Goal: Task Accomplishment & Management: Manage account settings

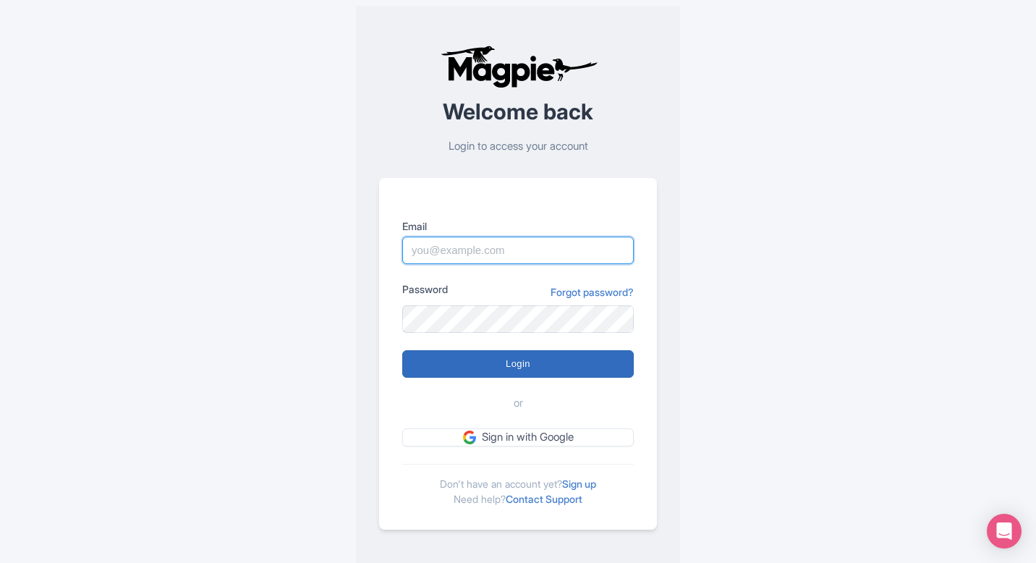
type input "[EMAIL_ADDRESS][DOMAIN_NAME]"
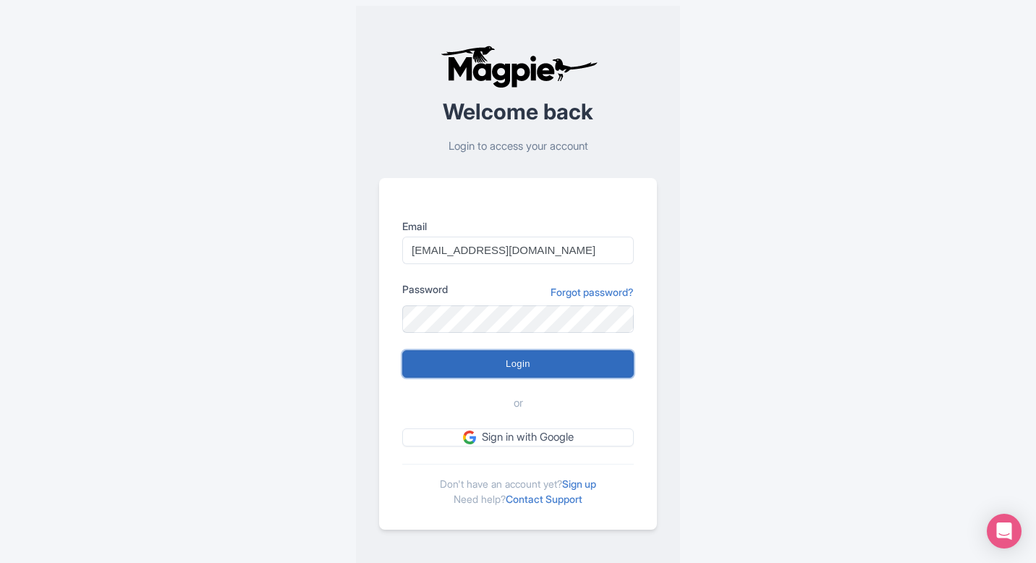
click at [558, 353] on input "Login" at bounding box center [517, 363] width 231 height 27
type input "Logging in..."
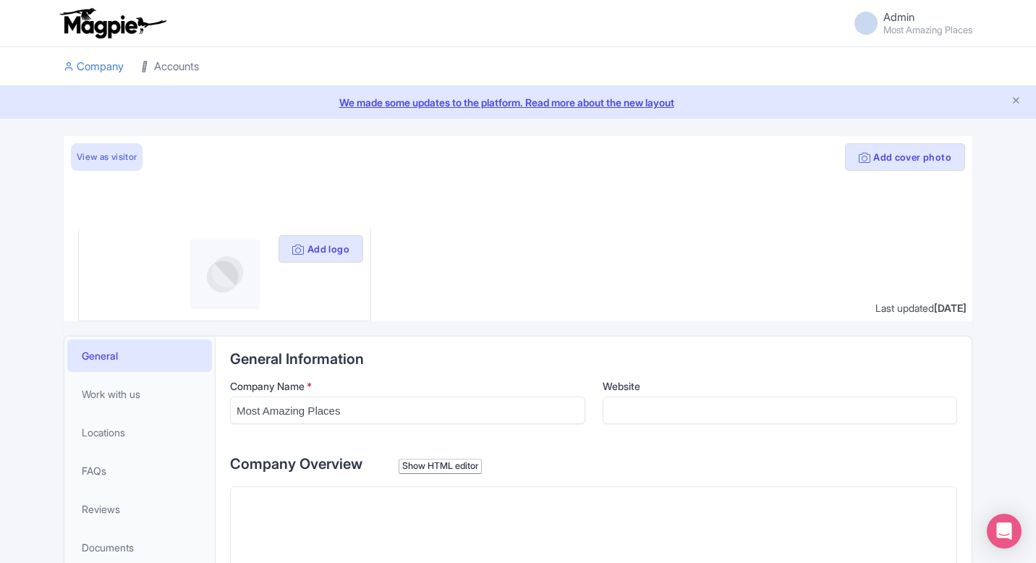
click at [181, 64] on link "Accounts" at bounding box center [170, 67] width 58 height 40
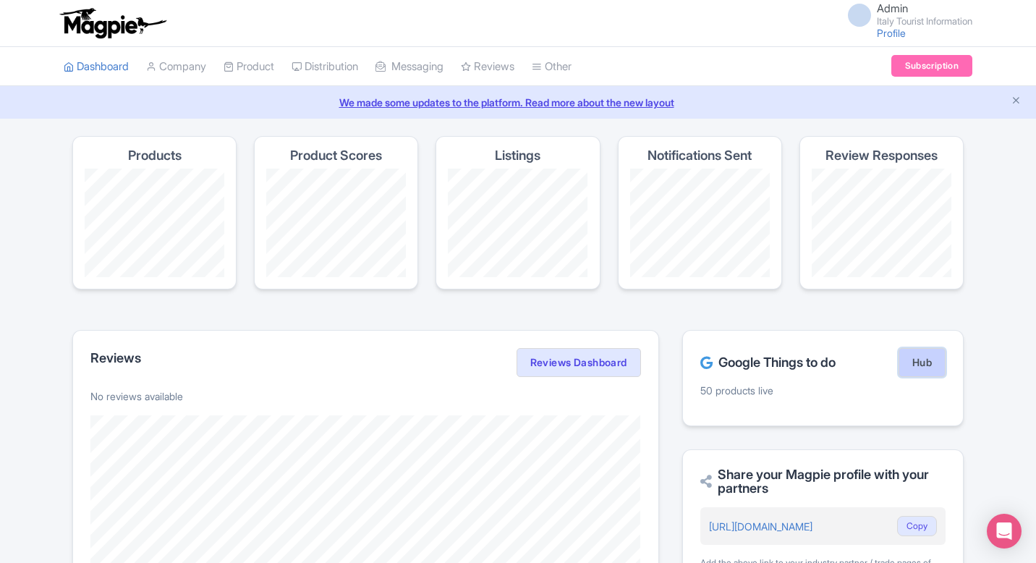
click at [929, 375] on link "Hub" at bounding box center [921, 362] width 47 height 29
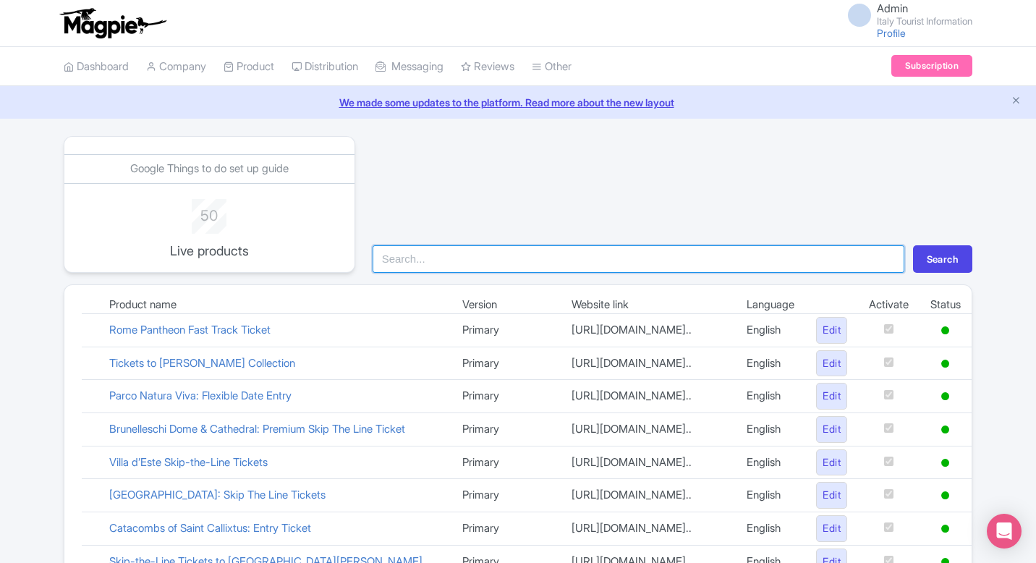
click at [448, 260] on input "search" at bounding box center [638, 258] width 532 height 27
type input "colo"
click at [913, 245] on button "Search" at bounding box center [942, 258] width 59 height 27
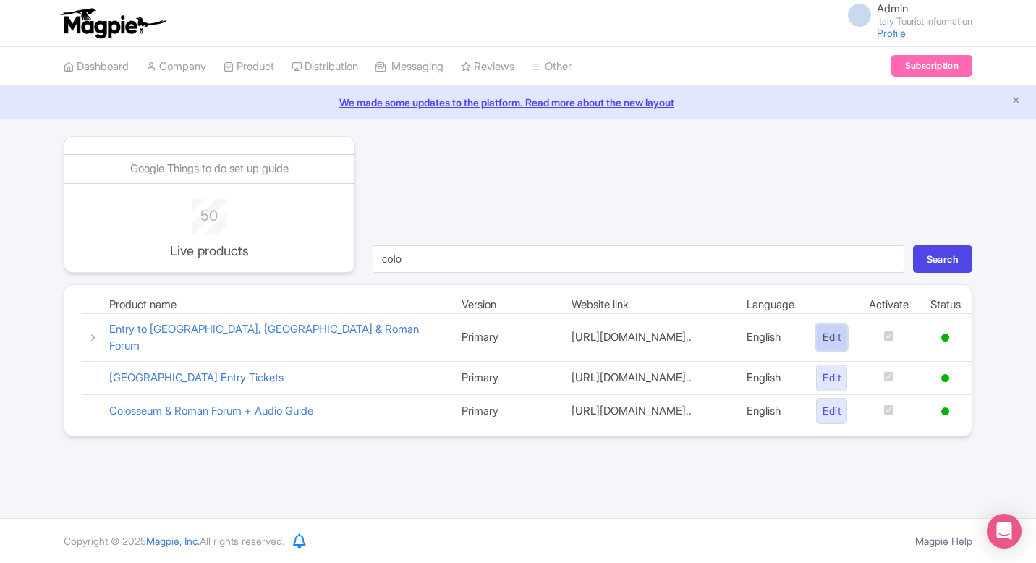
click at [833, 335] on link "Edit" at bounding box center [831, 337] width 31 height 27
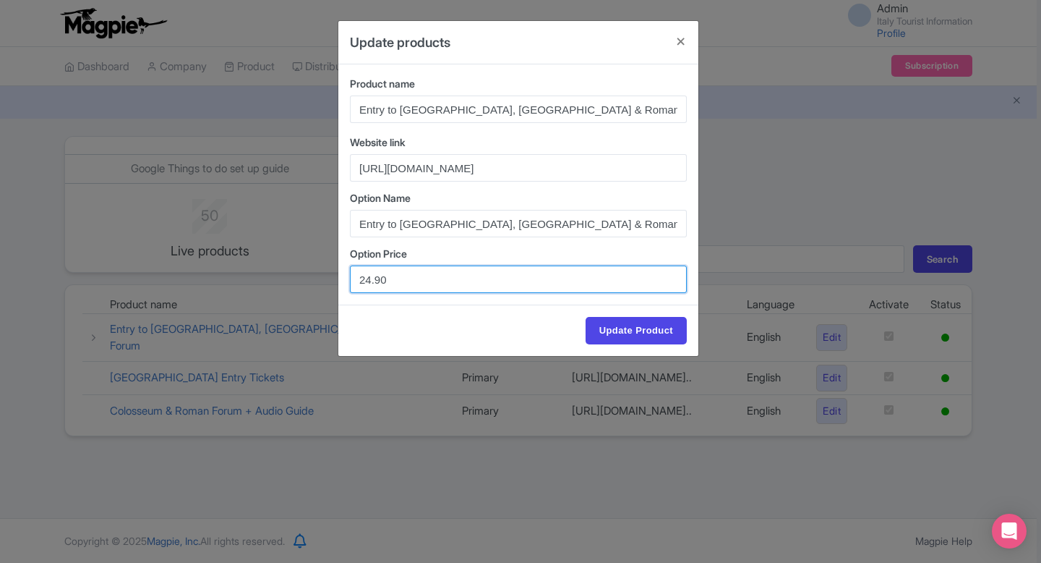
click at [372, 276] on input "24.90" at bounding box center [518, 278] width 337 height 27
type input "23.90"
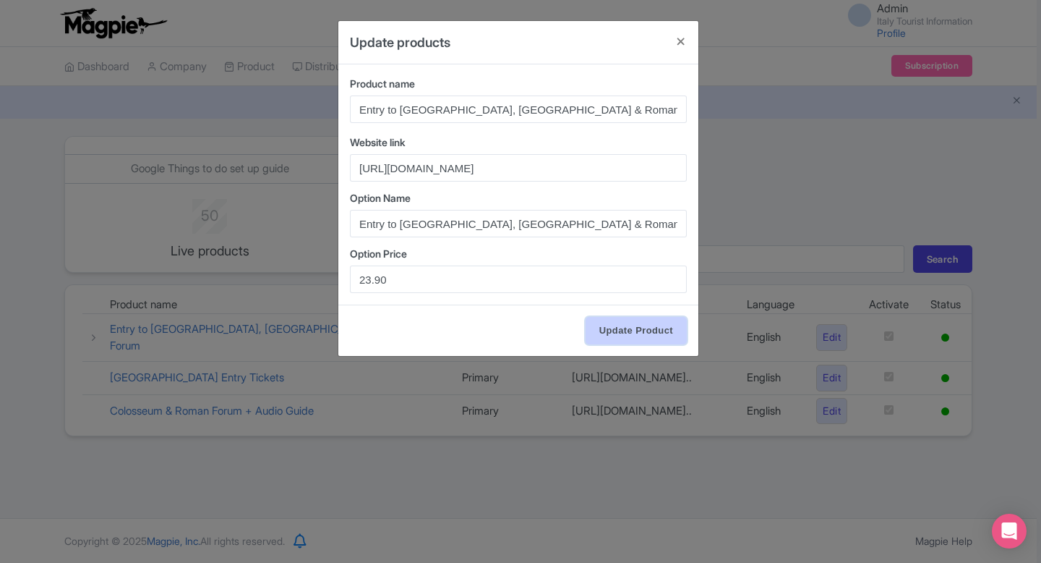
click at [619, 333] on input "Update Product" at bounding box center [636, 330] width 101 height 27
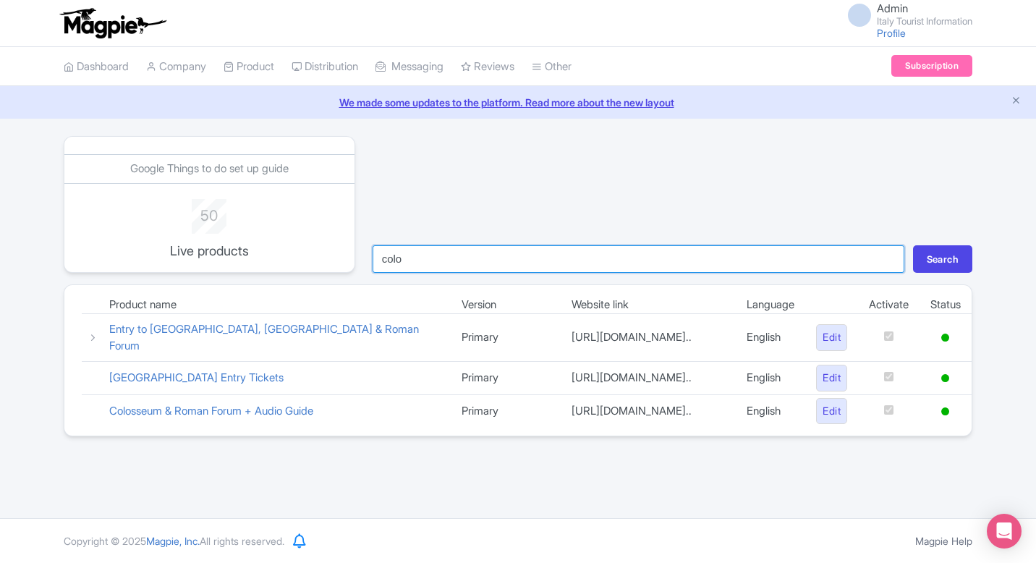
click at [454, 262] on input "colo" at bounding box center [638, 258] width 532 height 27
type input "vill"
click at [913, 245] on button "Search" at bounding box center [942, 258] width 59 height 27
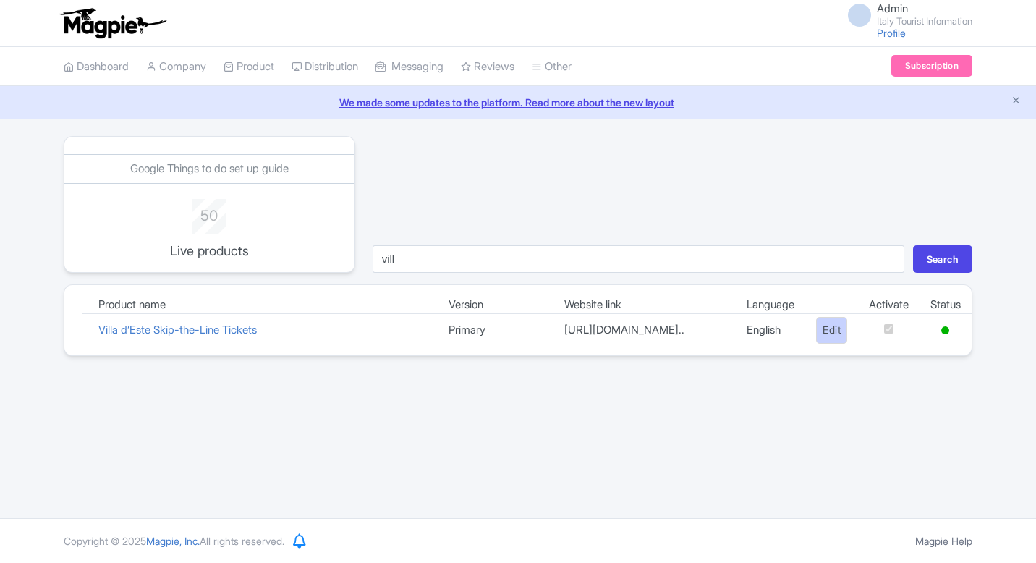
click at [819, 340] on link "Edit" at bounding box center [831, 330] width 31 height 27
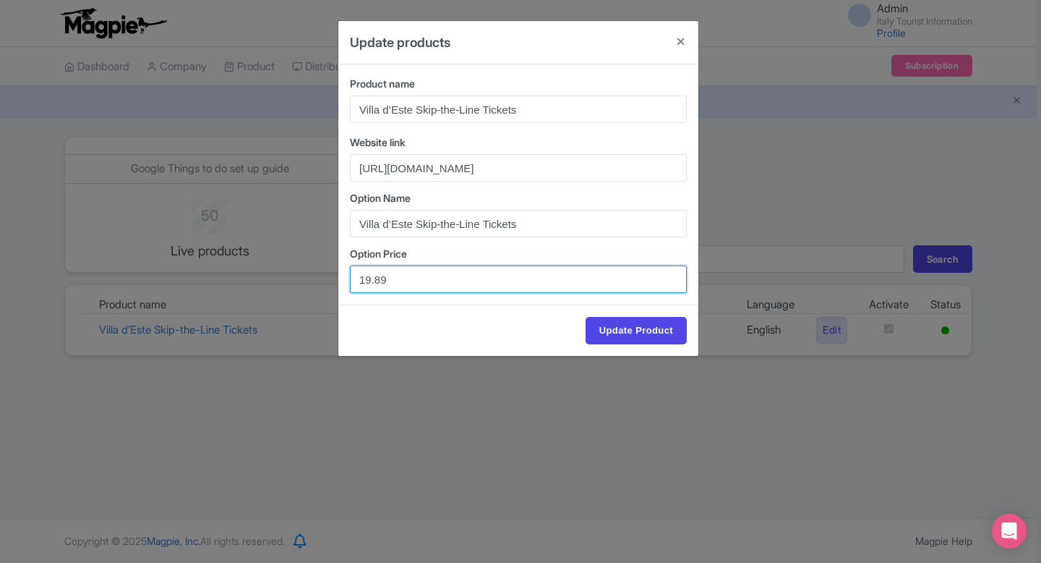
drag, startPoint x: 360, startPoint y: 276, endPoint x: 445, endPoint y: 278, distance: 84.6
click at [445, 278] on input "19.89" at bounding box center [518, 278] width 337 height 27
paste input "8.47"
type input "18.47"
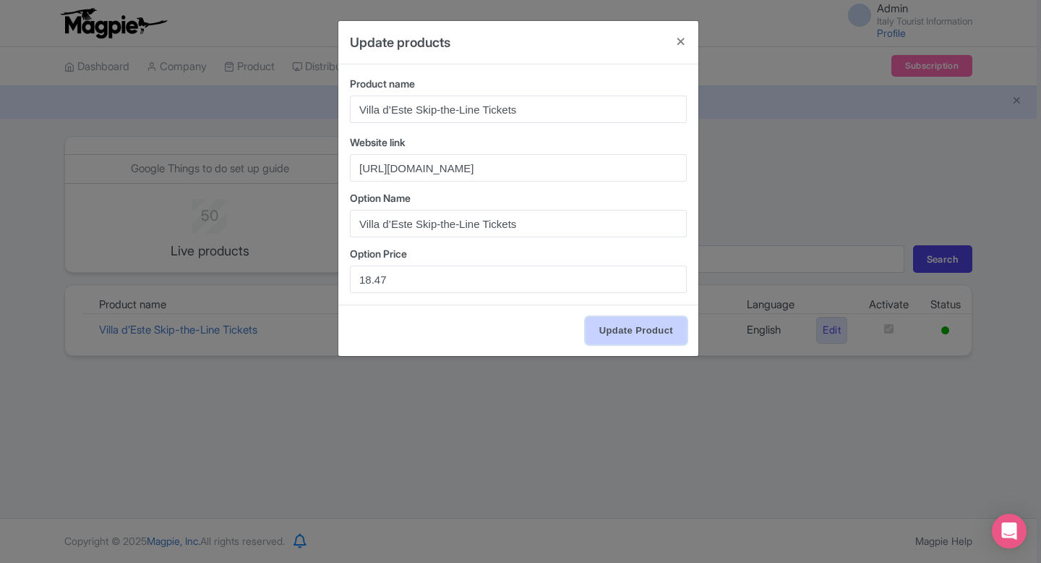
click at [632, 327] on input "Update Product" at bounding box center [636, 330] width 101 height 27
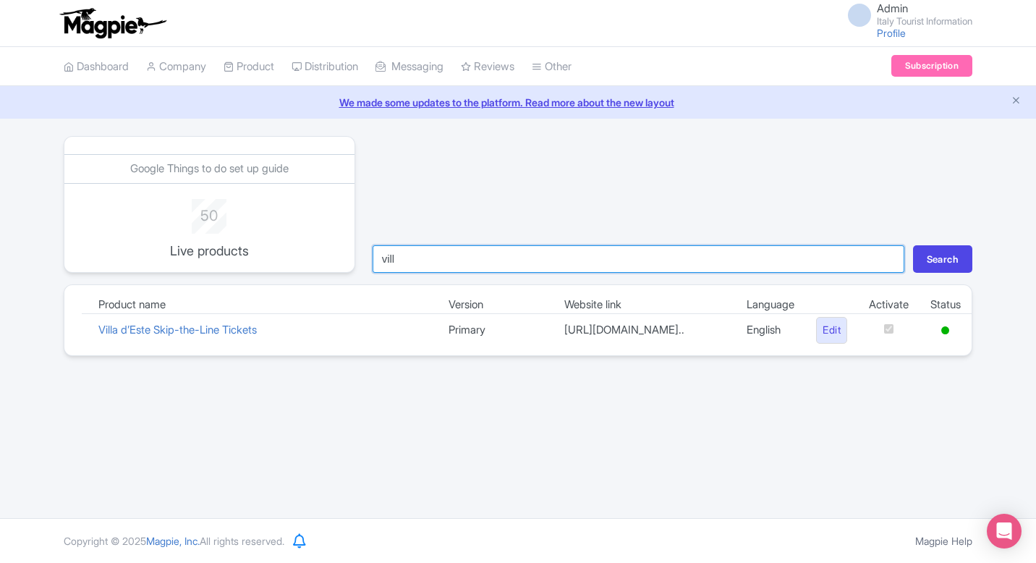
click at [469, 257] on input "vill" at bounding box center [638, 258] width 532 height 27
type input "[PERSON_NAME]"
click at [913, 245] on button "Search" at bounding box center [942, 258] width 59 height 27
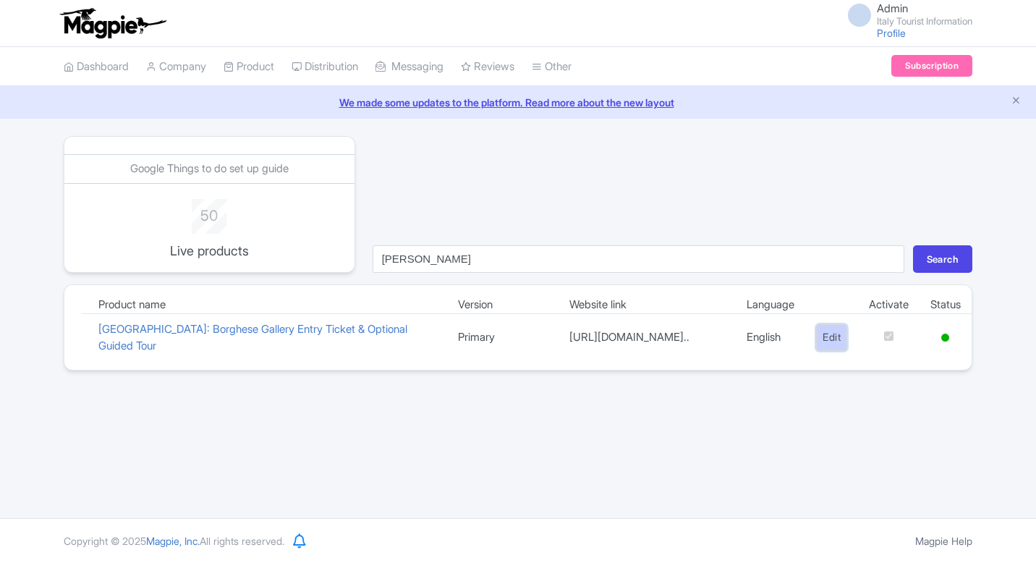
click at [826, 342] on link "Edit" at bounding box center [831, 337] width 31 height 27
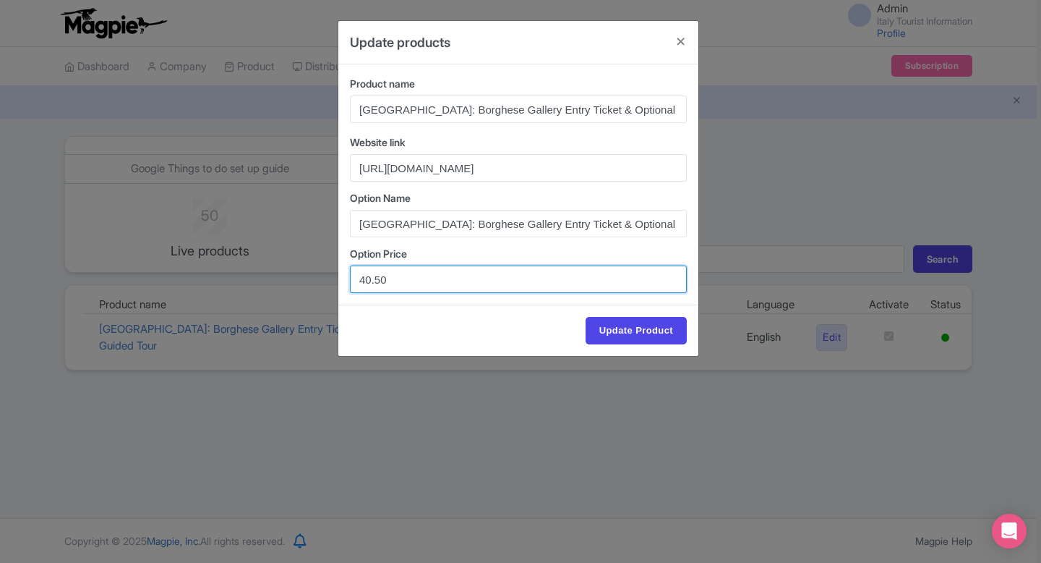
drag, startPoint x: 371, startPoint y: 281, endPoint x: 334, endPoint y: 280, distance: 36.9
click at [333, 280] on div "Update products Product name Rome: Borghese Gallery Entry Ticket & Optional Gui…" at bounding box center [520, 281] width 1041 height 563
click at [379, 280] on input "51.50" at bounding box center [518, 278] width 337 height 27
type input "51.00"
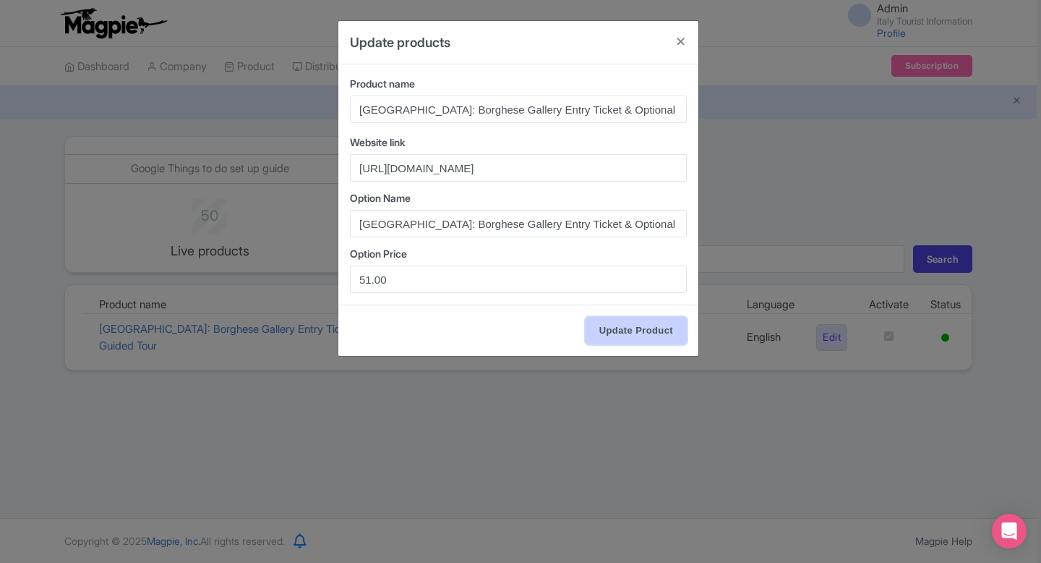
click at [631, 327] on input "Update Product" at bounding box center [636, 330] width 101 height 27
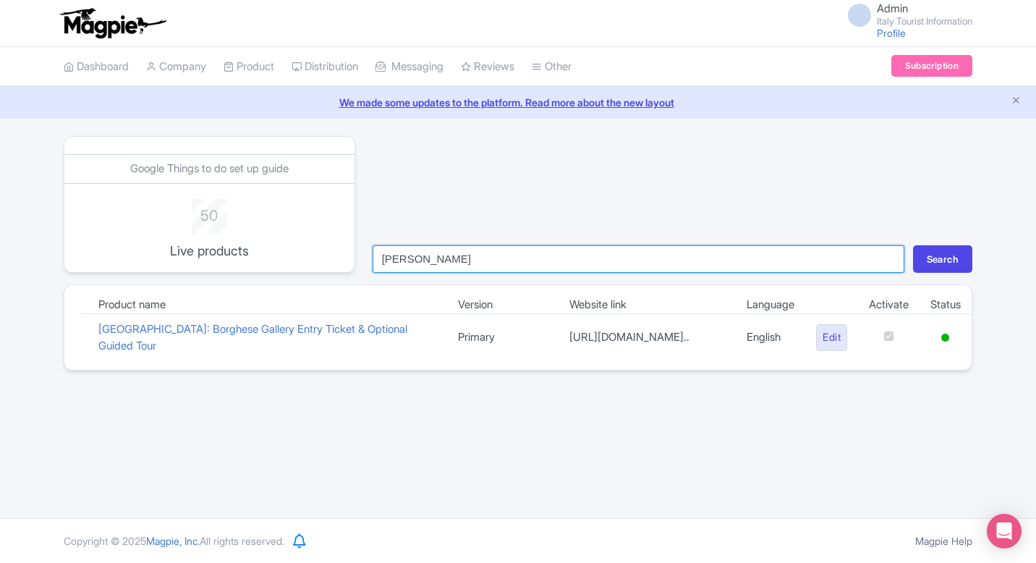
click at [406, 270] on input "[PERSON_NAME]" at bounding box center [638, 258] width 532 height 27
type input "[GEOGRAPHIC_DATA]"
click at [913, 245] on button "Search" at bounding box center [942, 258] width 59 height 27
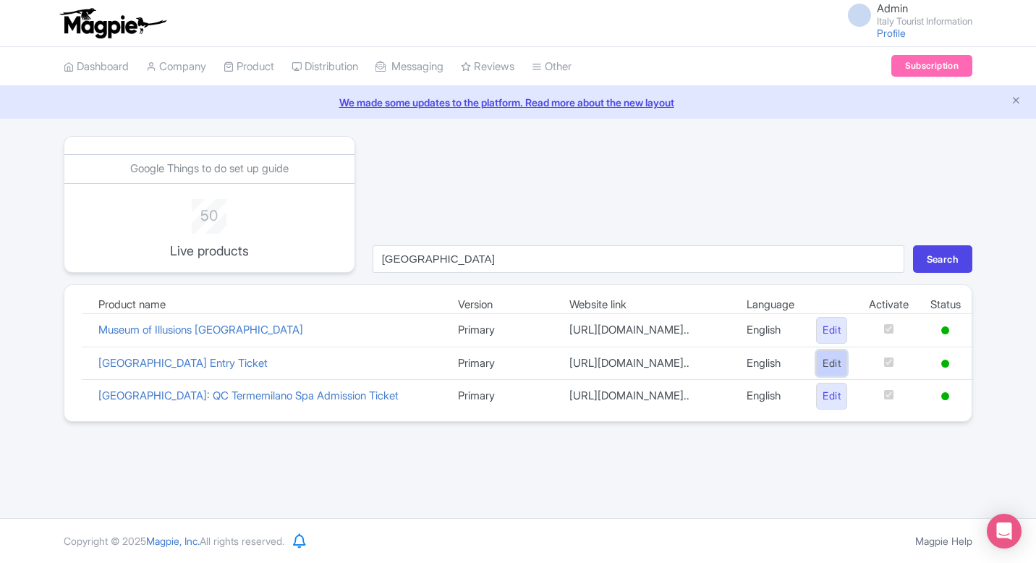
click at [821, 375] on link "Edit" at bounding box center [831, 363] width 31 height 27
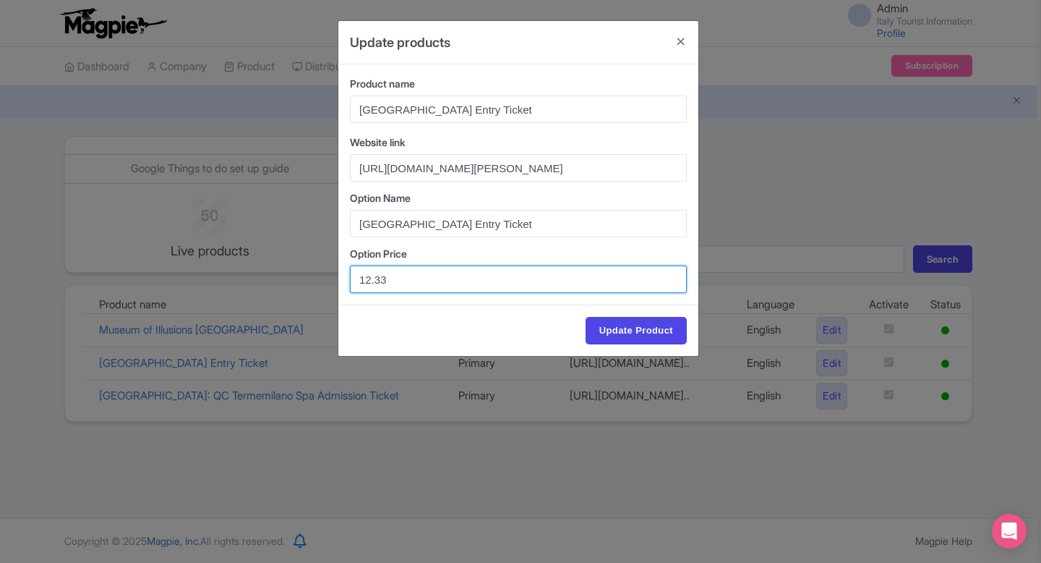
drag, startPoint x: 415, startPoint y: 286, endPoint x: 302, endPoint y: 274, distance: 114.1
click at [302, 274] on div "Update products Product name [GEOGRAPHIC_DATA] Entry Ticket Website link [URL][…" at bounding box center [520, 281] width 1041 height 563
paste input "9.66"
type input "9.66"
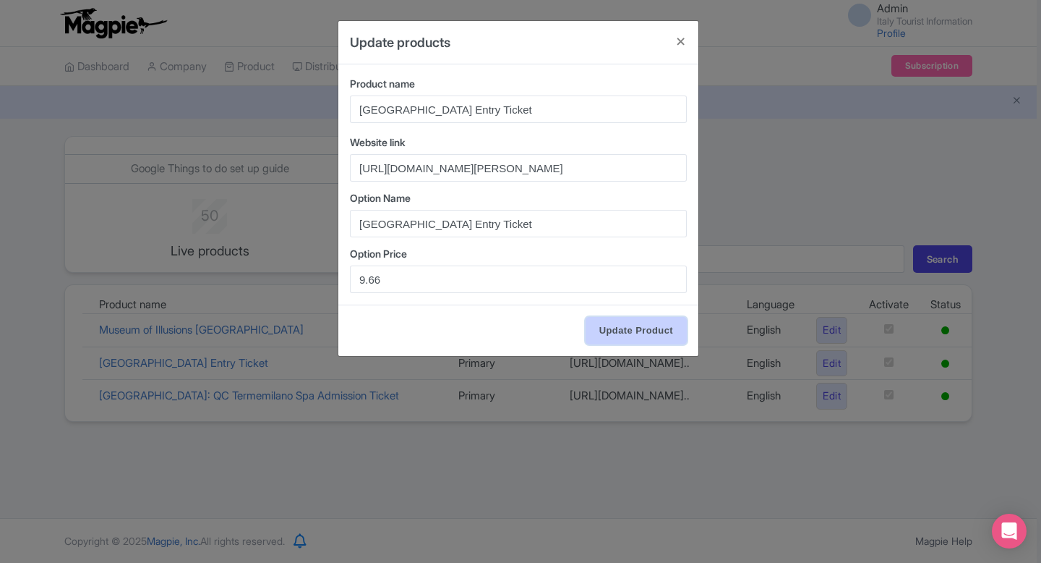
click at [603, 328] on input "Update Product" at bounding box center [636, 330] width 101 height 27
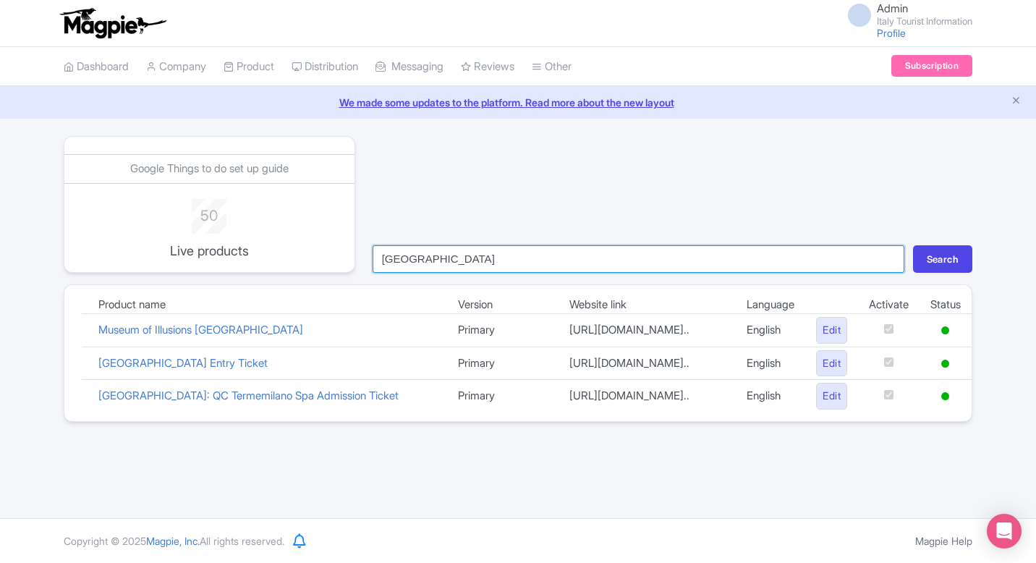
click at [497, 254] on input "[GEOGRAPHIC_DATA]" at bounding box center [638, 258] width 532 height 27
type input "mir"
click at [913, 245] on button "Search" at bounding box center [942, 258] width 59 height 27
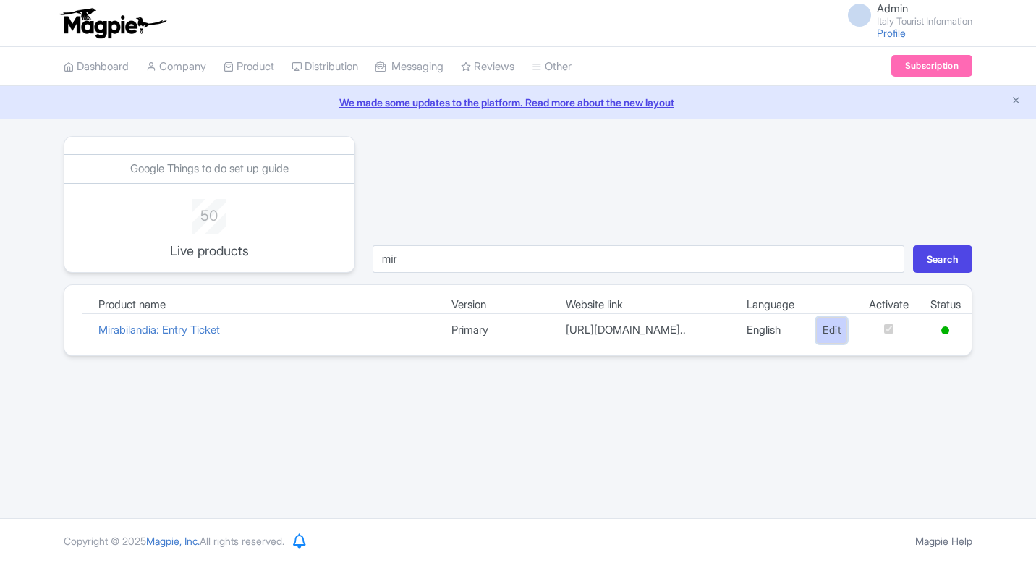
click at [816, 342] on link "Edit" at bounding box center [831, 330] width 31 height 27
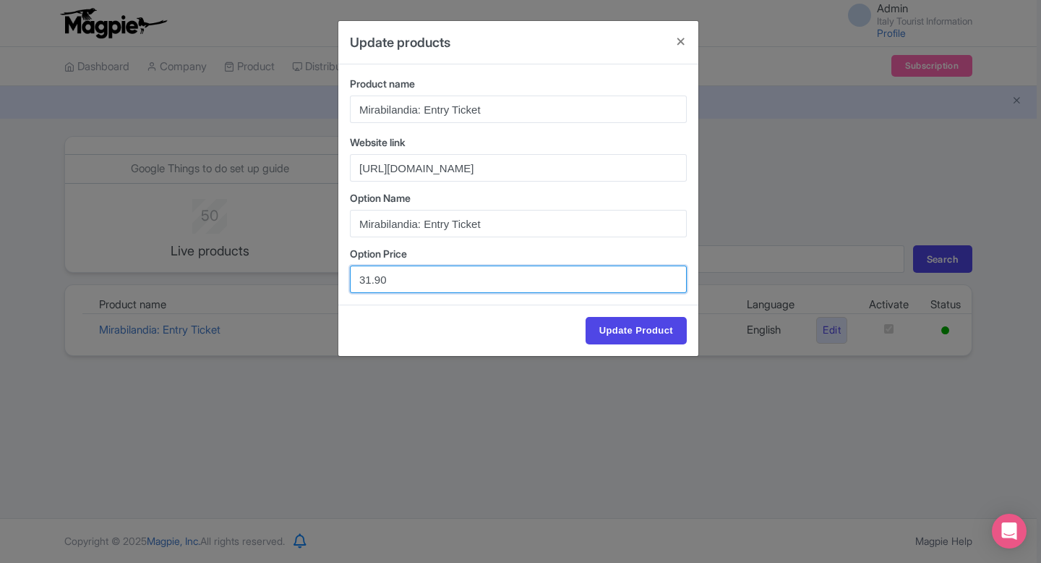
drag, startPoint x: 400, startPoint y: 280, endPoint x: 289, endPoint y: 280, distance: 111.4
click at [289, 280] on div "Update products Product name Mirabilandia: Entry Ticket Website link [URL][DOMA…" at bounding box center [520, 281] width 1041 height 563
paste input "29"
type input "29.90"
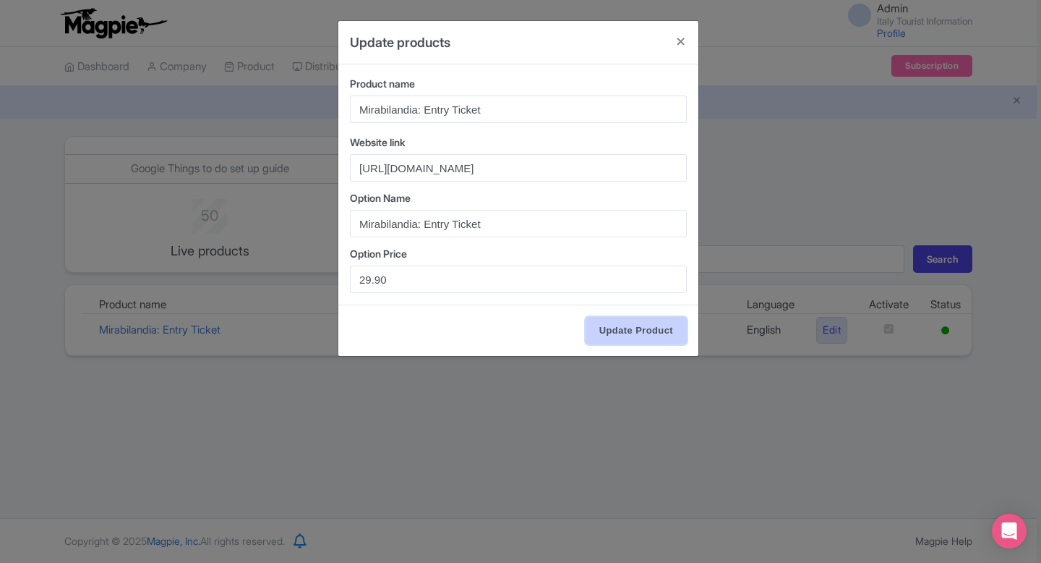
click at [613, 327] on input "Update Product" at bounding box center [636, 330] width 101 height 27
